Goal: Task Accomplishment & Management: Use online tool/utility

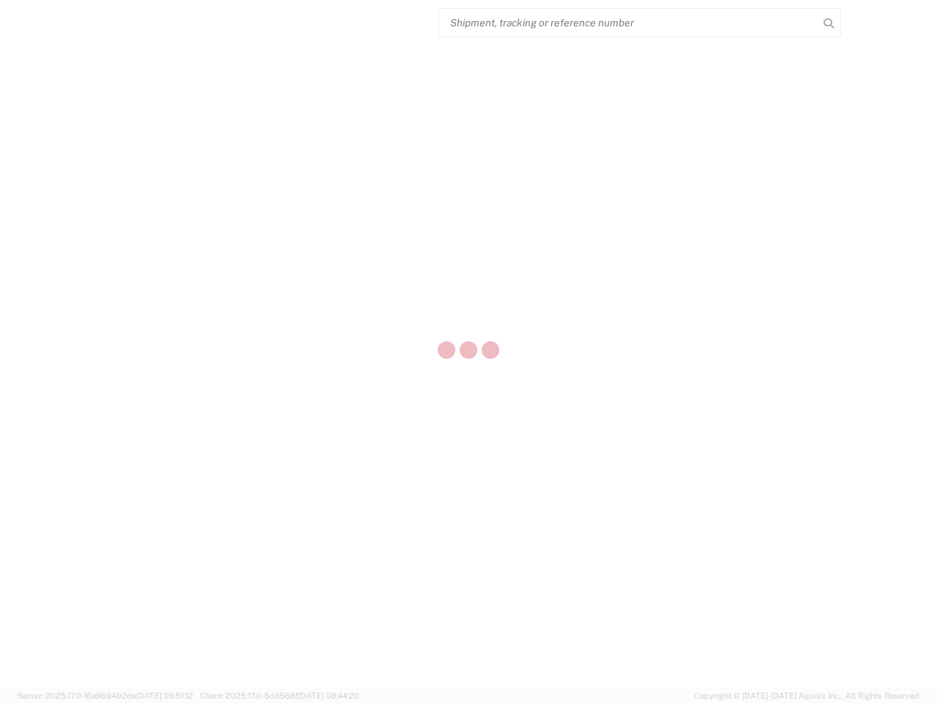
select select "US"
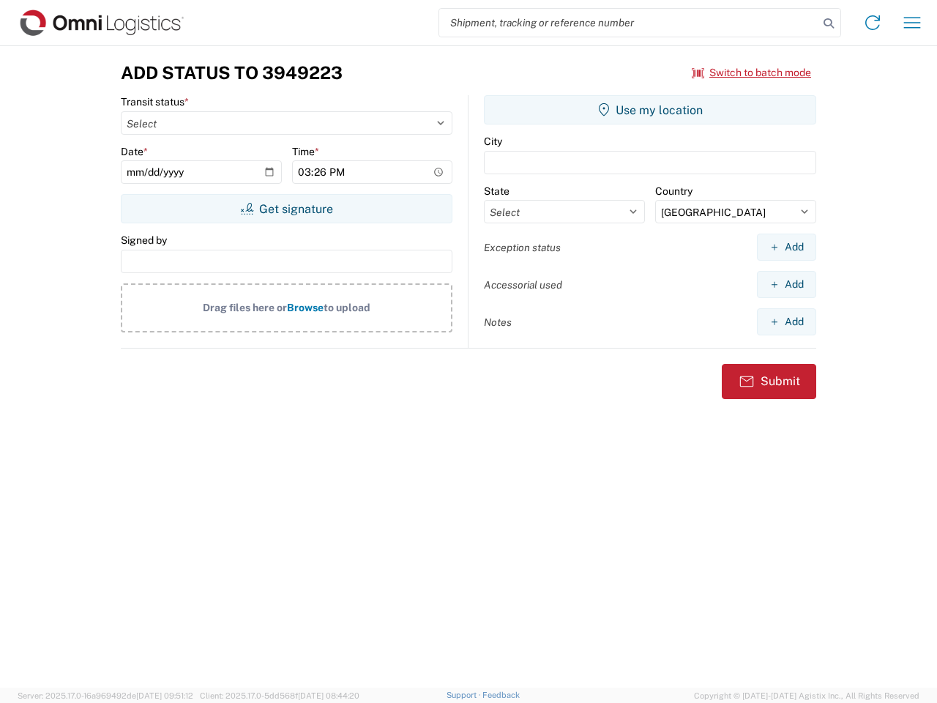
click at [629, 23] on input "search" at bounding box center [628, 23] width 379 height 28
click at [829, 23] on icon at bounding box center [829, 23] width 21 height 21
click at [873, 23] on icon at bounding box center [872, 22] width 23 height 23
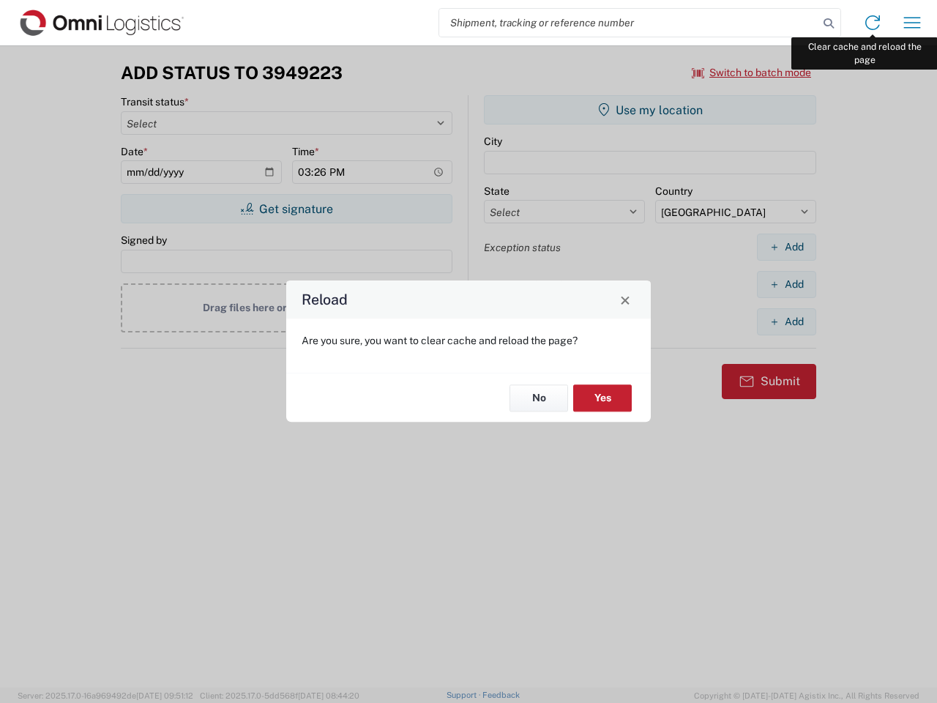
click at [912, 23] on div "Reload Are you sure, you want to clear cache and reload the page? No Yes" at bounding box center [468, 351] width 937 height 703
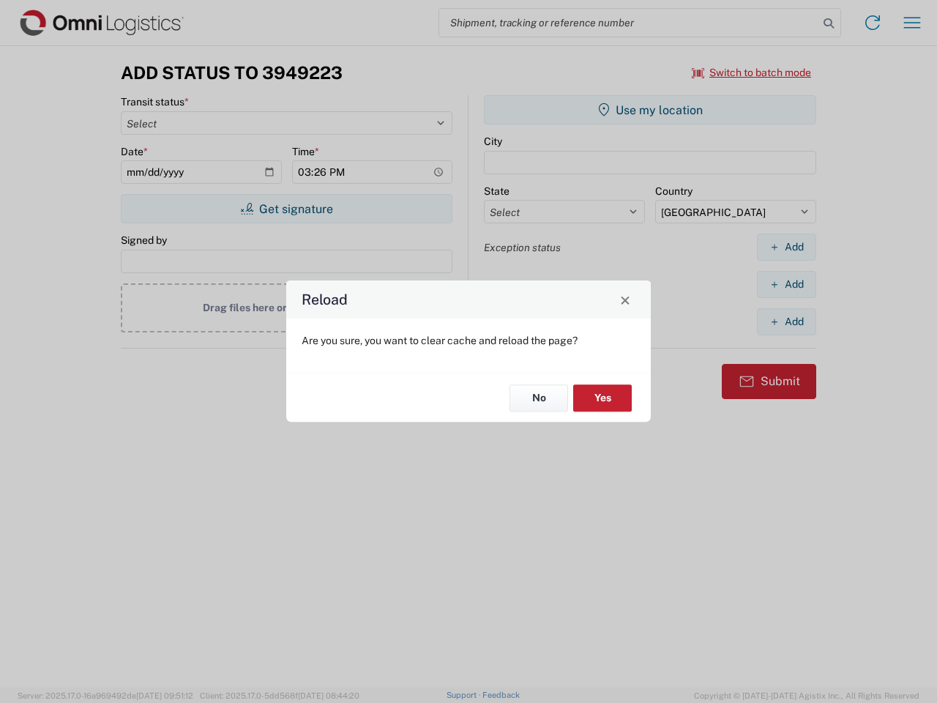
click at [752, 72] on div "Reload Are you sure, you want to clear cache and reload the page? No Yes" at bounding box center [468, 351] width 937 height 703
click at [286, 209] on div "Reload Are you sure, you want to clear cache and reload the page? No Yes" at bounding box center [468, 351] width 937 height 703
click at [650, 110] on div "Reload Are you sure, you want to clear cache and reload the page? No Yes" at bounding box center [468, 351] width 937 height 703
click at [786, 247] on div "Reload Are you sure, you want to clear cache and reload the page? No Yes" at bounding box center [468, 351] width 937 height 703
click at [786, 284] on div "Reload Are you sure, you want to clear cache and reload the page? No Yes" at bounding box center [468, 351] width 937 height 703
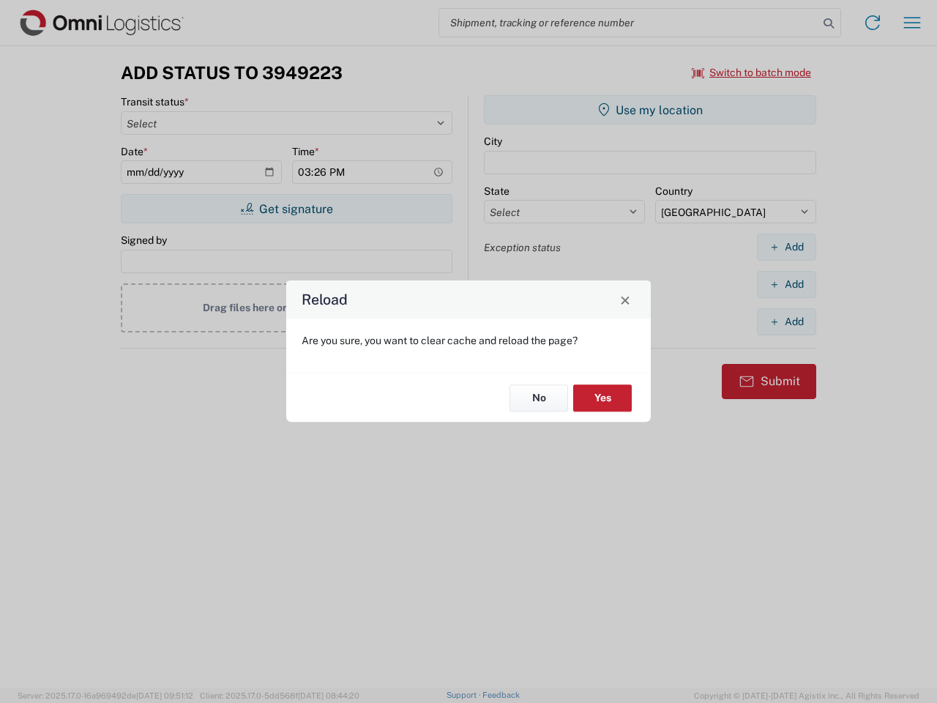
click at [786, 321] on div "Reload Are you sure, you want to clear cache and reload the page? No Yes" at bounding box center [468, 351] width 937 height 703
